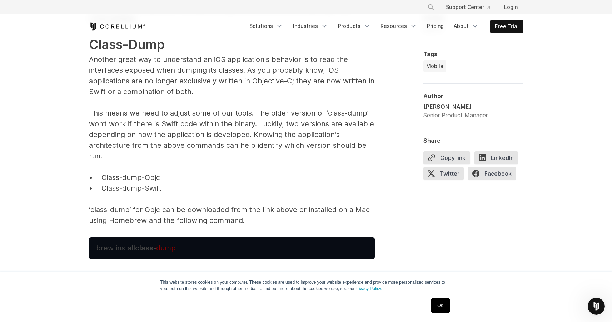
scroll to position [2287, 0]
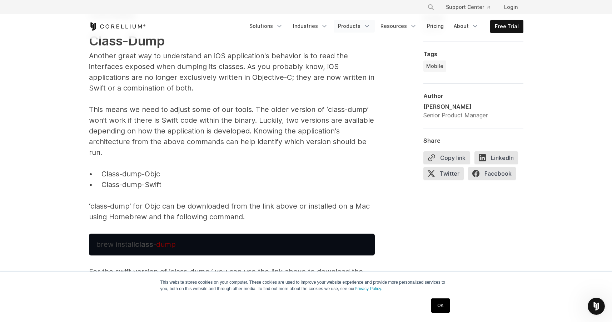
click at [361, 27] on link "Products" at bounding box center [354, 26] width 41 height 13
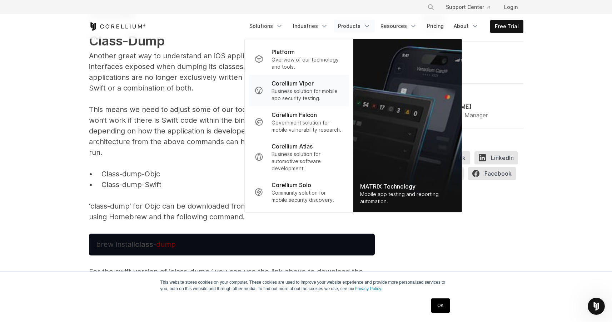
click at [307, 93] on p "Business solution for mobile app security testing." at bounding box center [307, 95] width 71 height 14
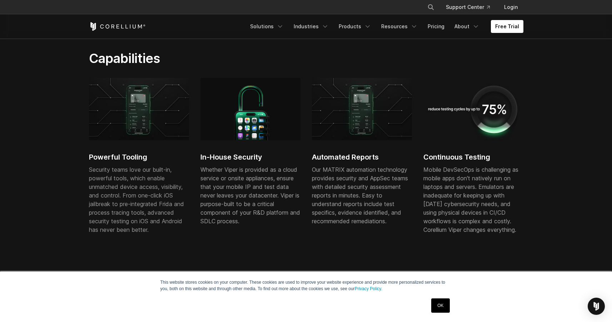
scroll to position [395, 0]
click at [459, 23] on link "About" at bounding box center [467, 26] width 34 height 13
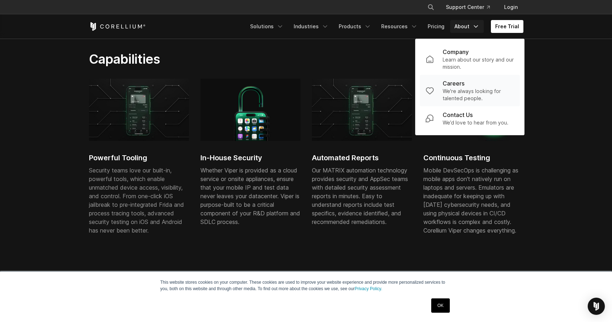
scroll to position [395, 0]
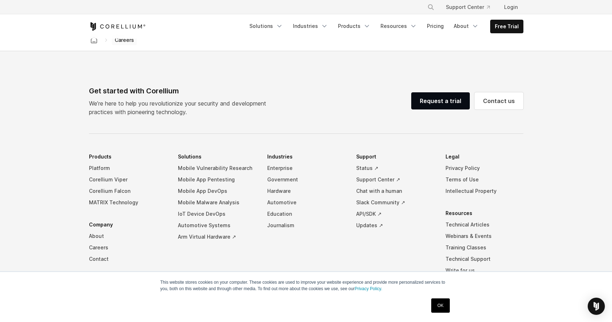
scroll to position [527, 0]
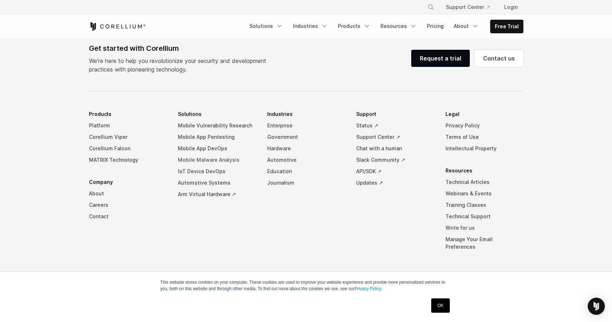
click at [209, 160] on link "Mobile Malware Analysis" at bounding box center [217, 159] width 78 height 11
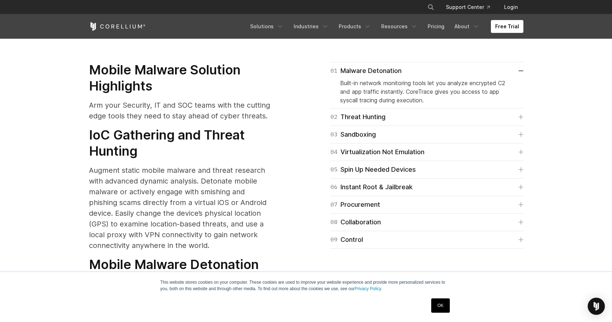
scroll to position [930, 0]
